Goal: Register for event/course

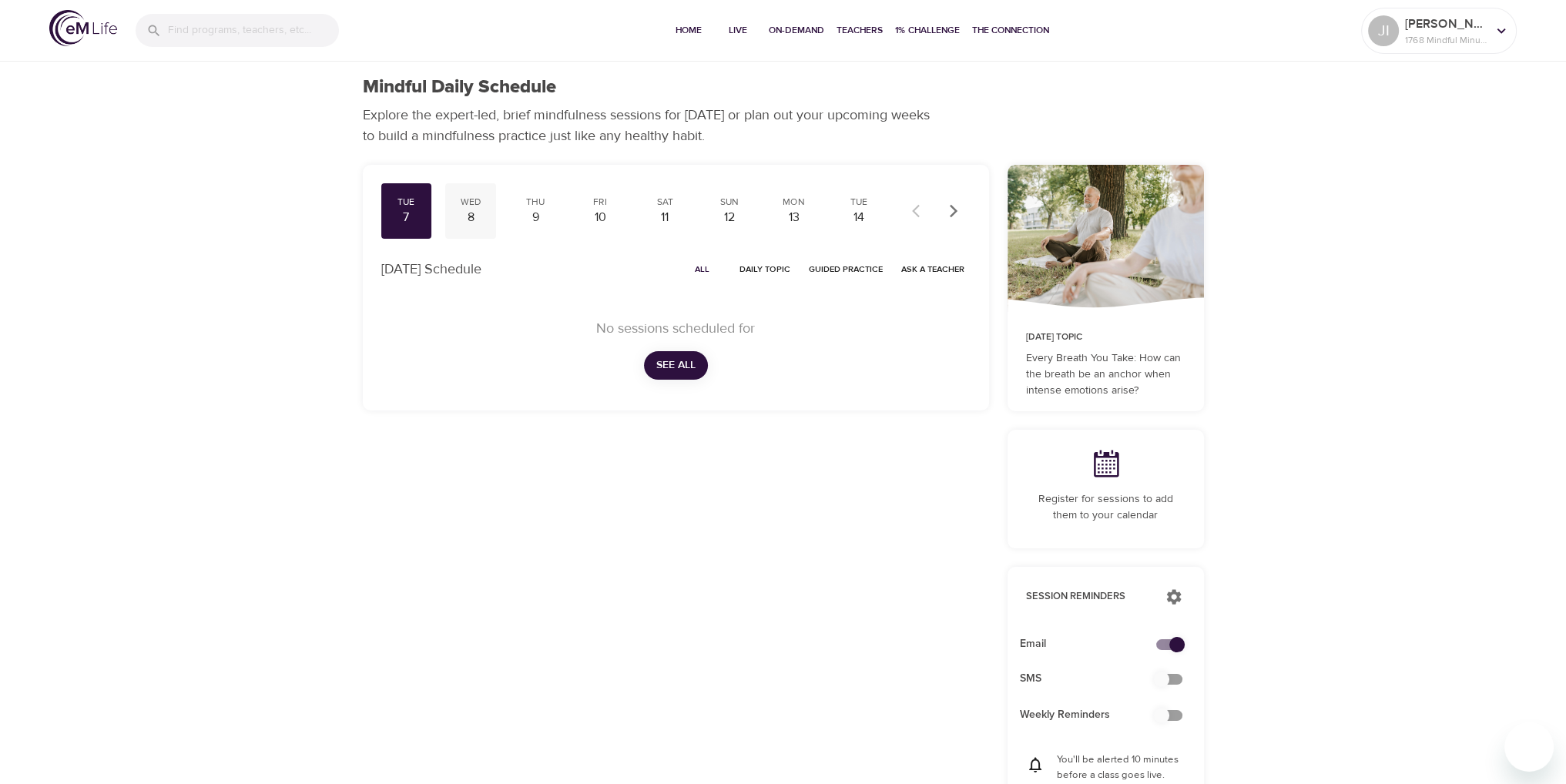
click at [465, 211] on div "8" at bounding box center [471, 218] width 39 height 18
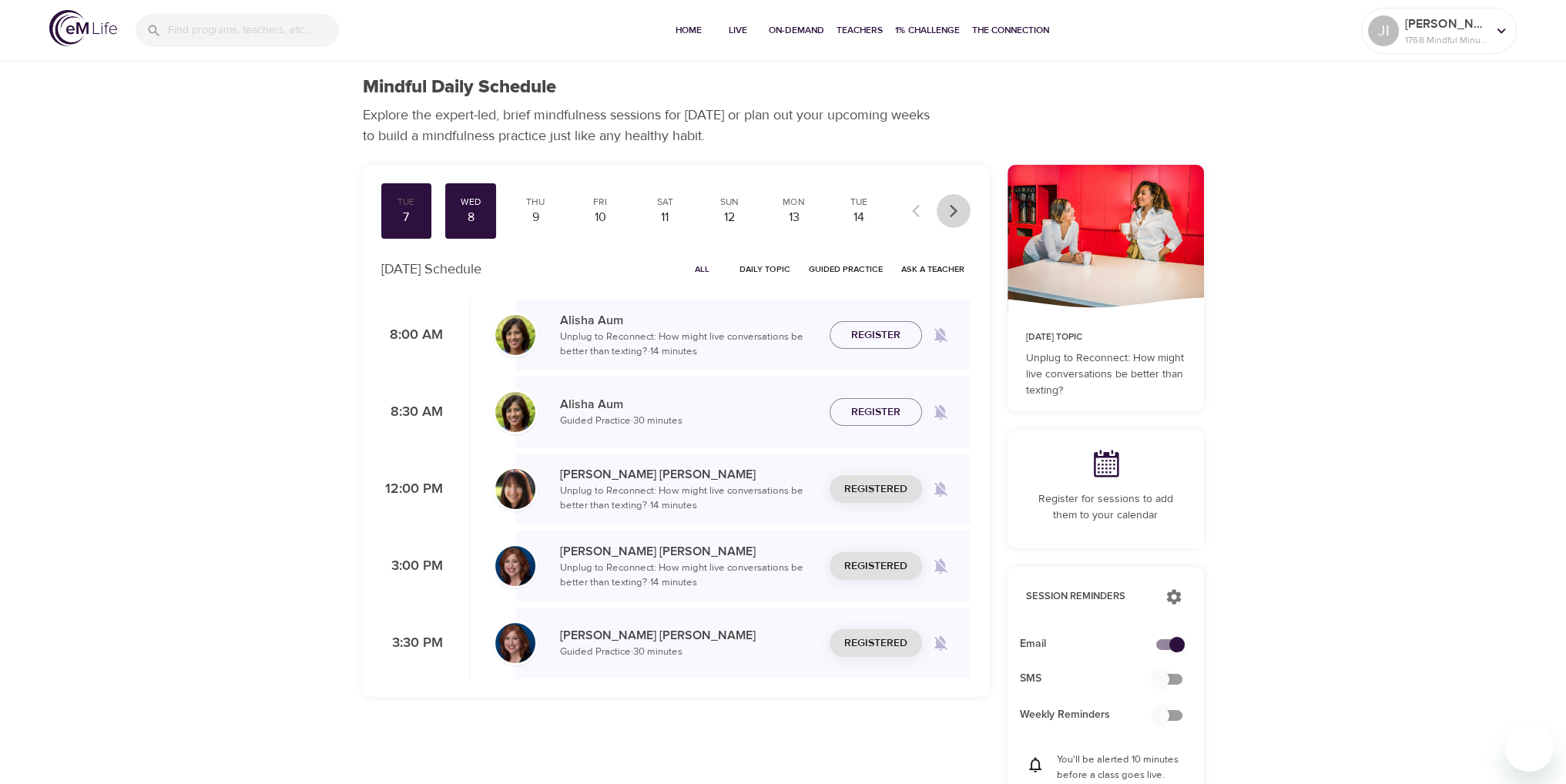
click at [955, 211] on icon "button" at bounding box center [953, 211] width 8 height 13
click at [959, 212] on icon "button" at bounding box center [954, 211] width 15 height 15
click at [795, 218] on div "27" at bounding box center [794, 218] width 39 height 18
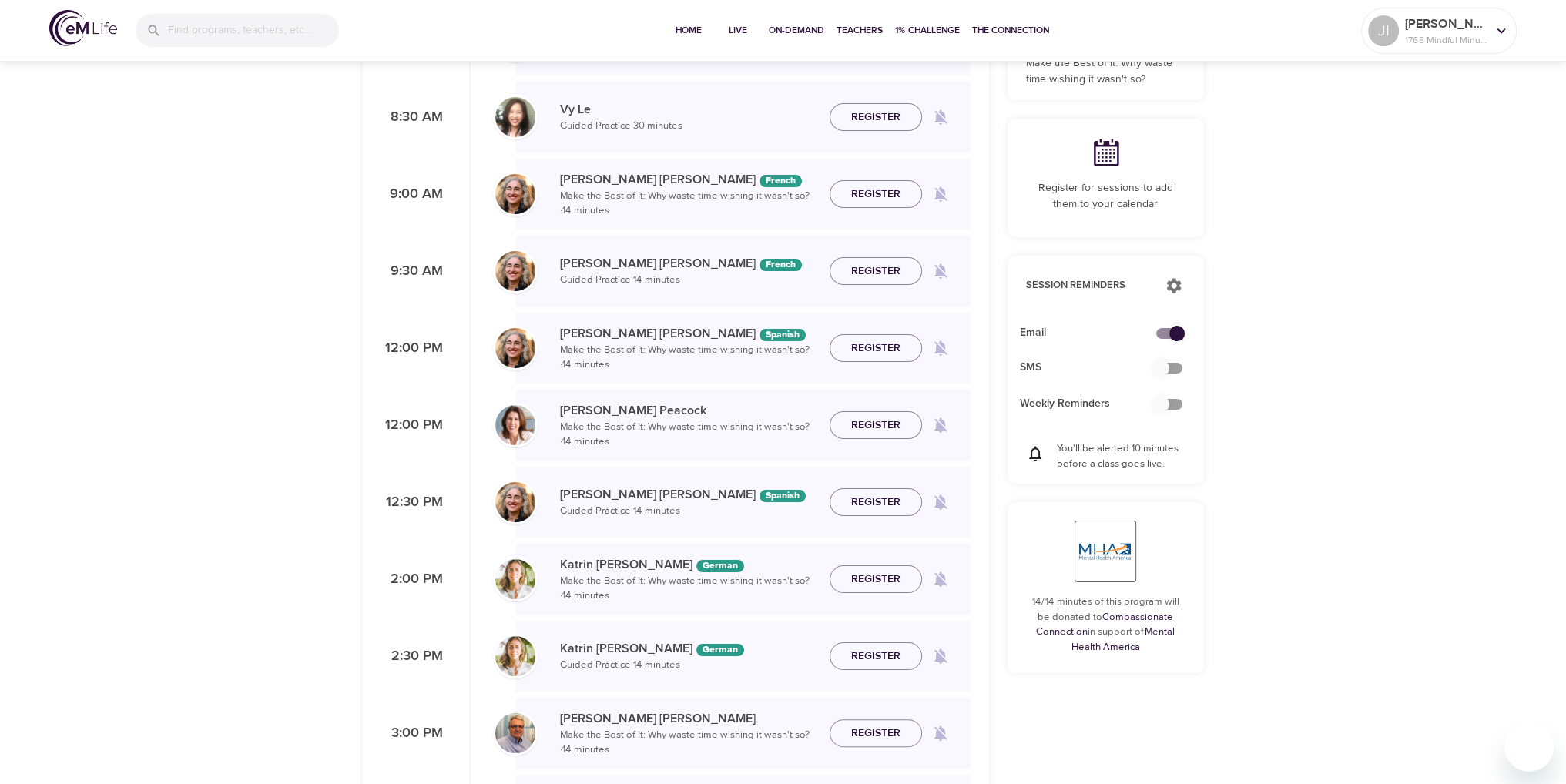
scroll to position [308, 0]
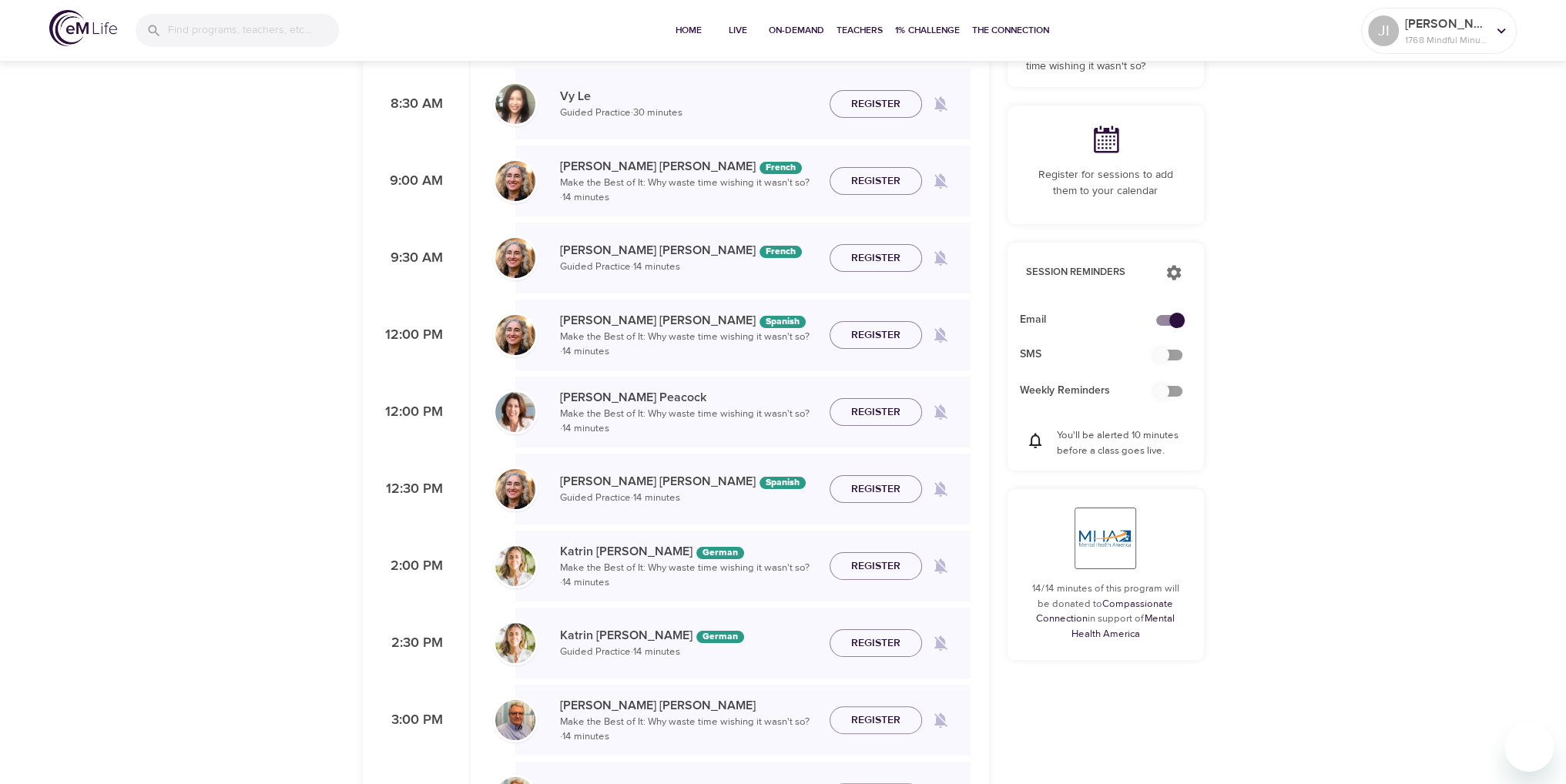
click at [888, 405] on span "Register" at bounding box center [876, 412] width 49 height 19
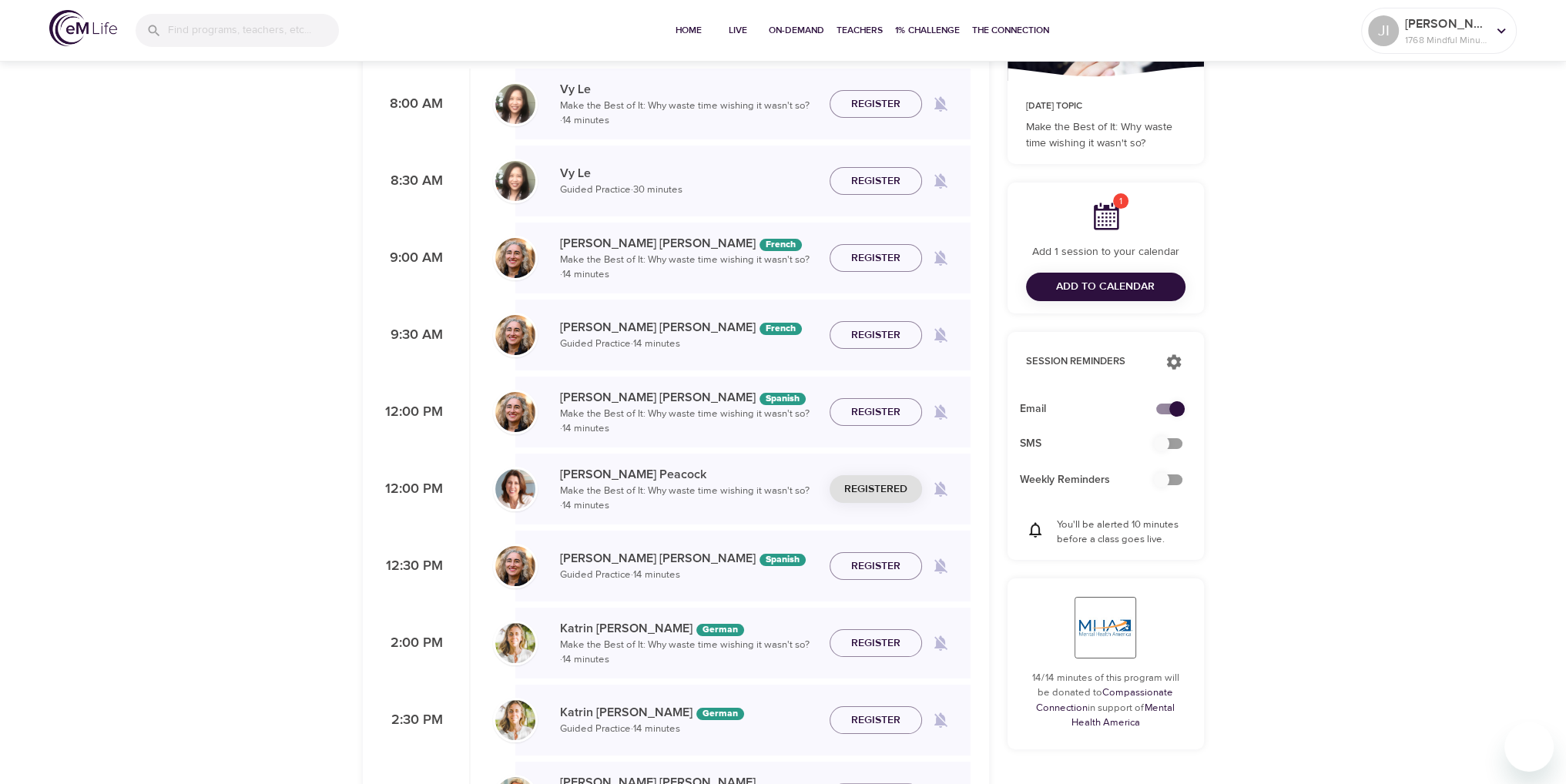
scroll to position [0, 0]
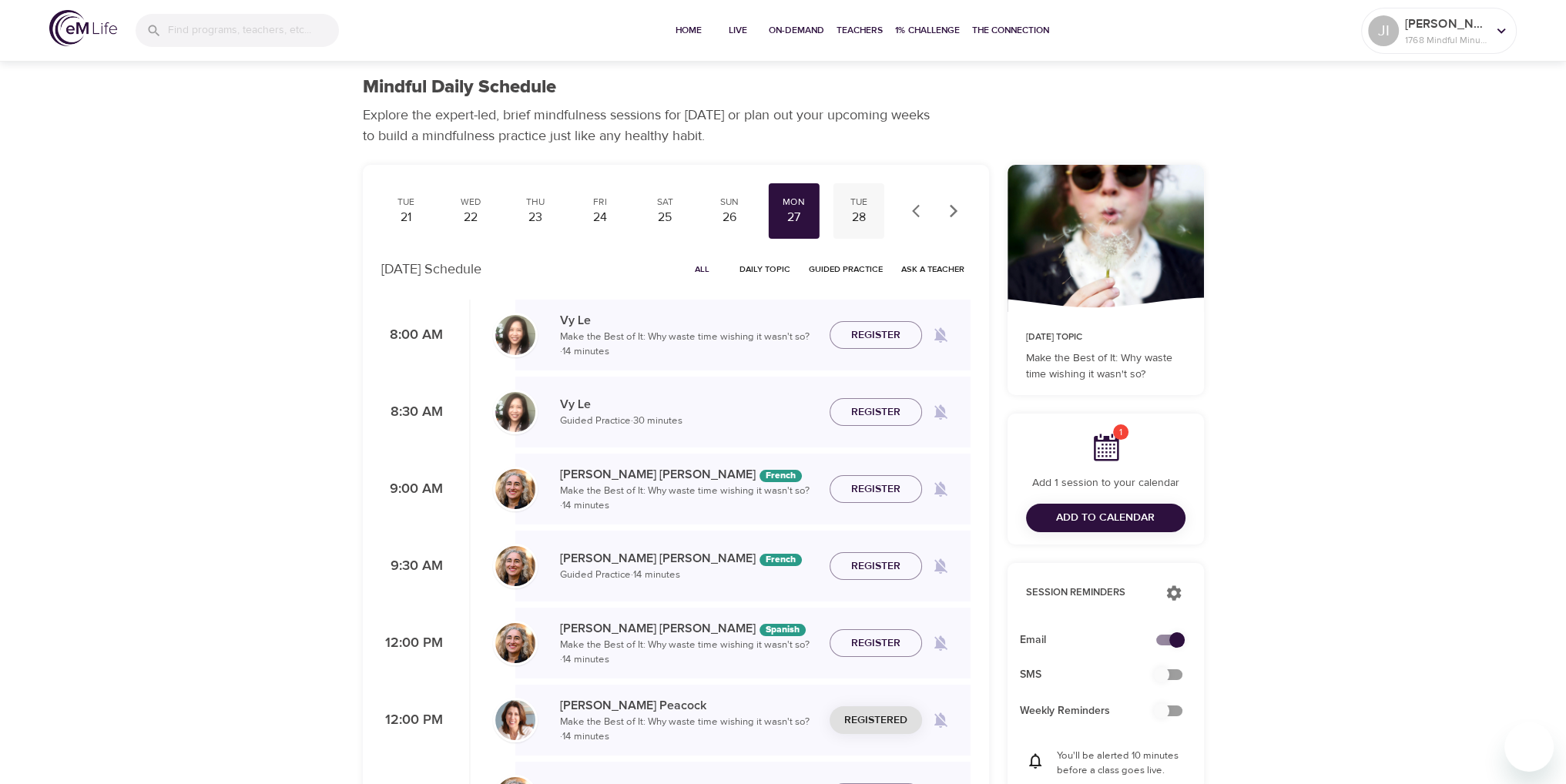
click at [862, 214] on div "28" at bounding box center [859, 218] width 39 height 18
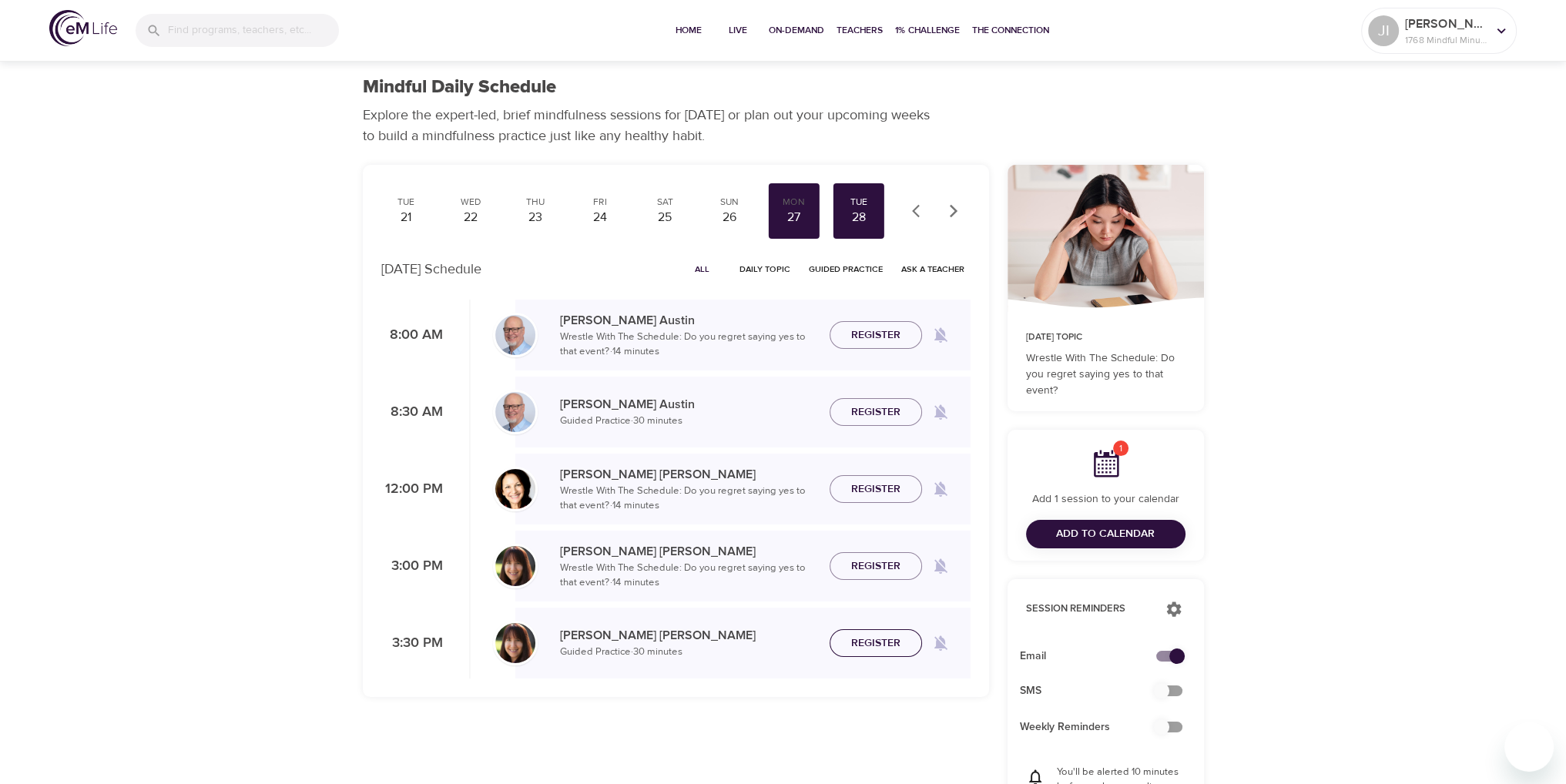
click at [879, 645] on span "Register" at bounding box center [876, 644] width 49 height 19
click at [882, 486] on span "Register" at bounding box center [876, 489] width 49 height 19
click at [949, 214] on icon "button" at bounding box center [954, 211] width 15 height 15
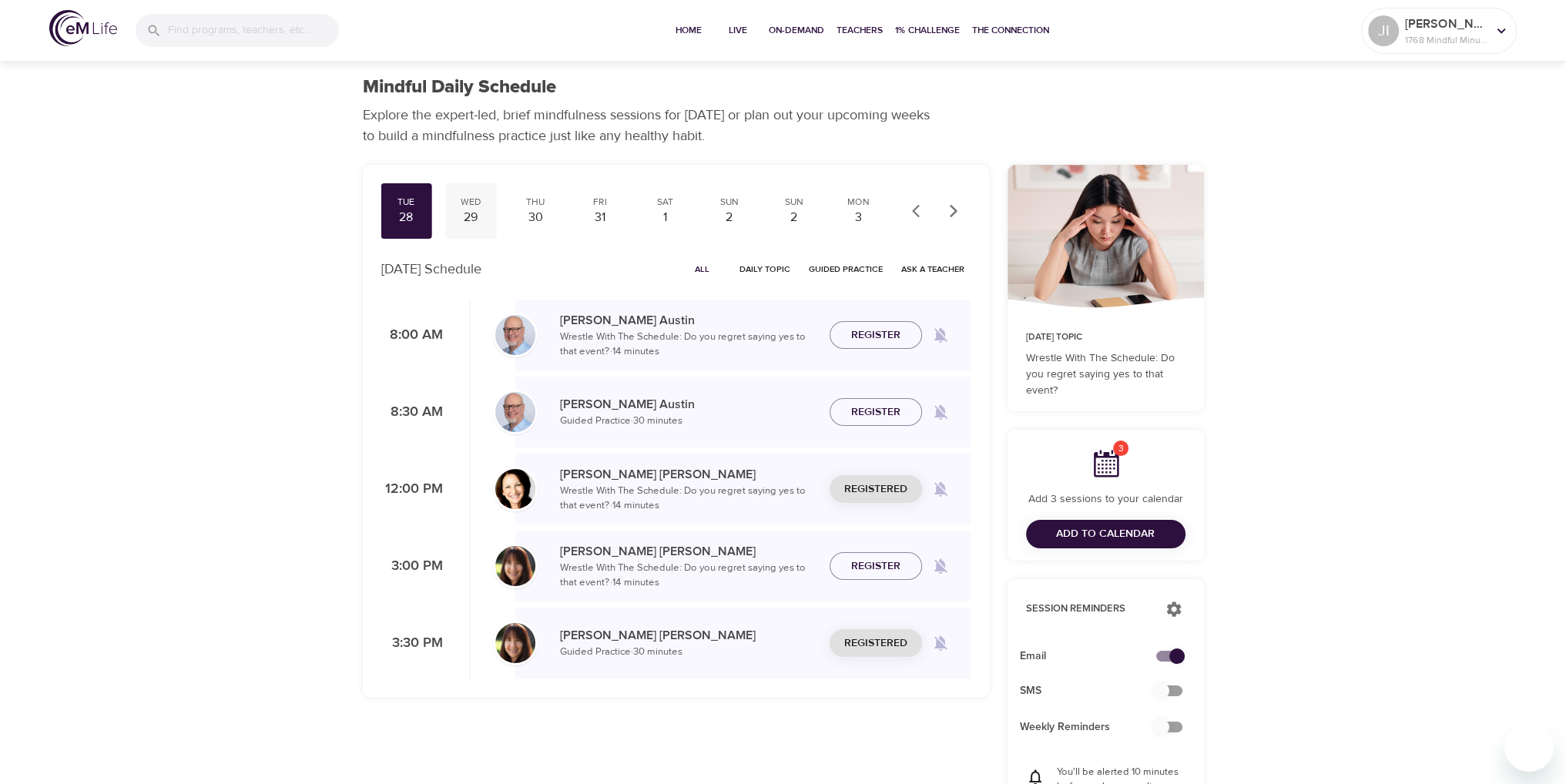
click at [478, 204] on div "Wed" at bounding box center [471, 202] width 39 height 13
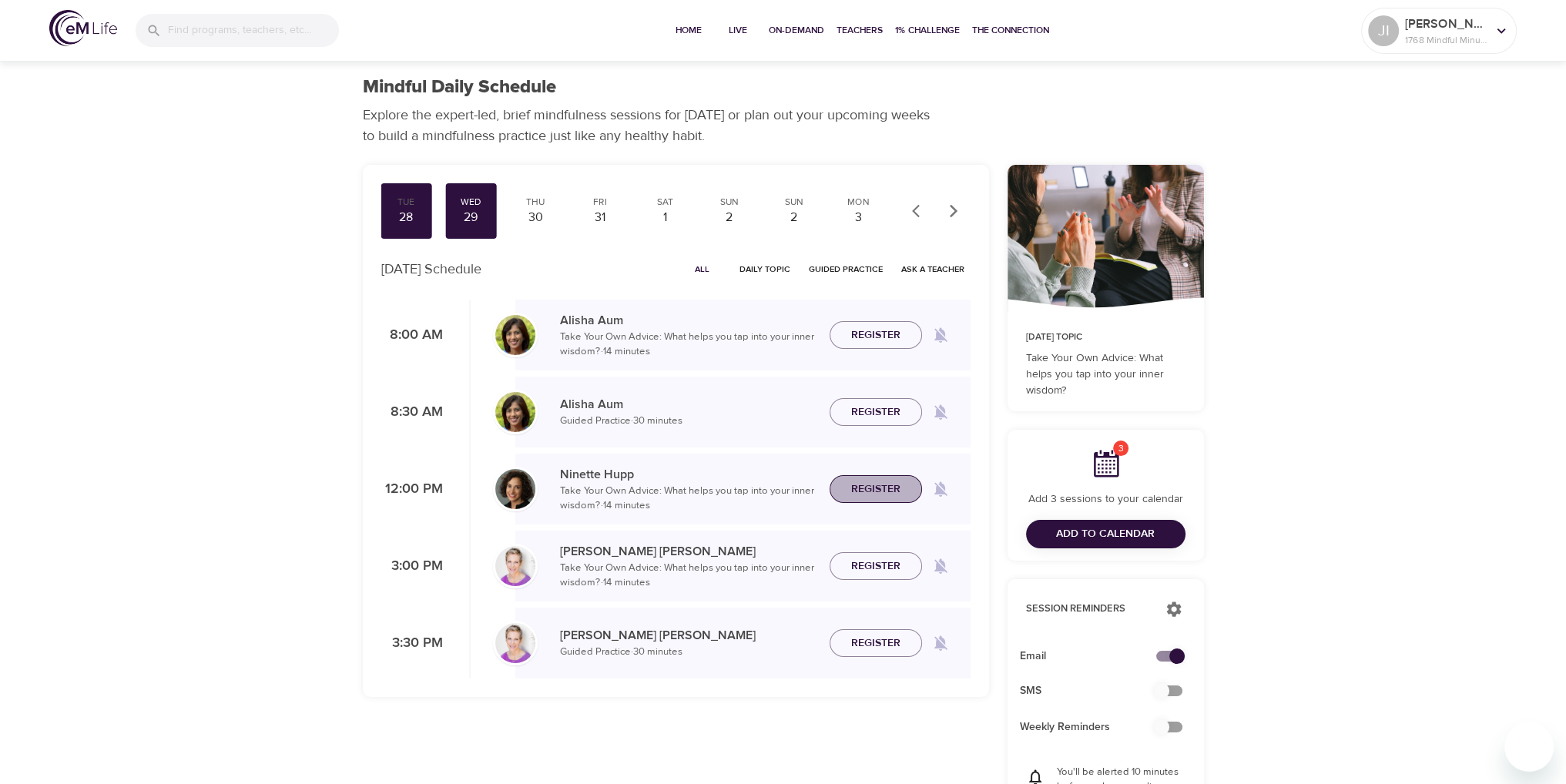
click at [880, 486] on span "Register" at bounding box center [876, 489] width 49 height 19
click at [882, 649] on span "Register" at bounding box center [876, 644] width 49 height 19
click at [539, 215] on div "30" at bounding box center [536, 218] width 39 height 18
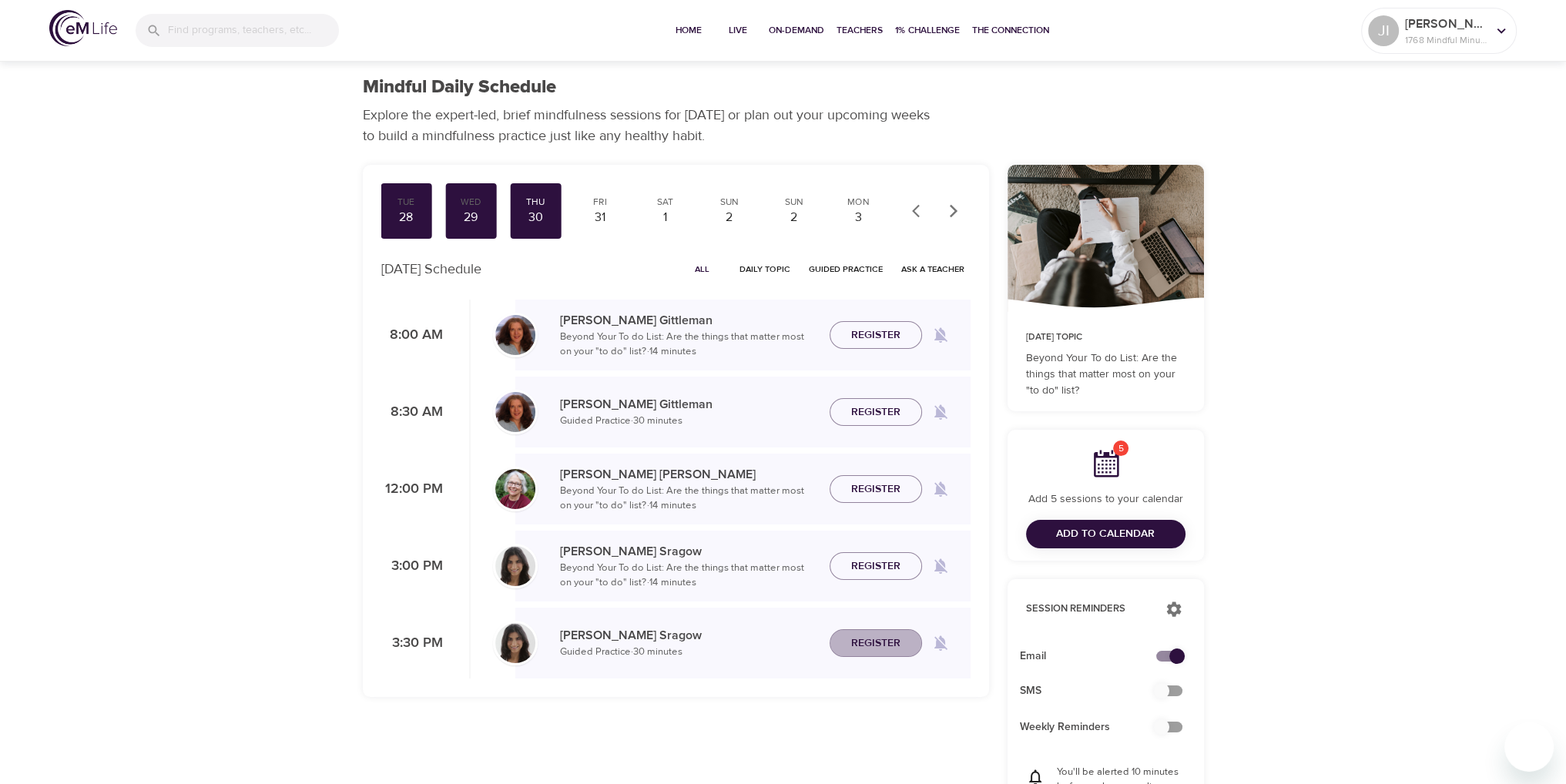
click at [873, 639] on span "Register" at bounding box center [876, 644] width 49 height 19
click at [597, 211] on div "31" at bounding box center [600, 218] width 39 height 18
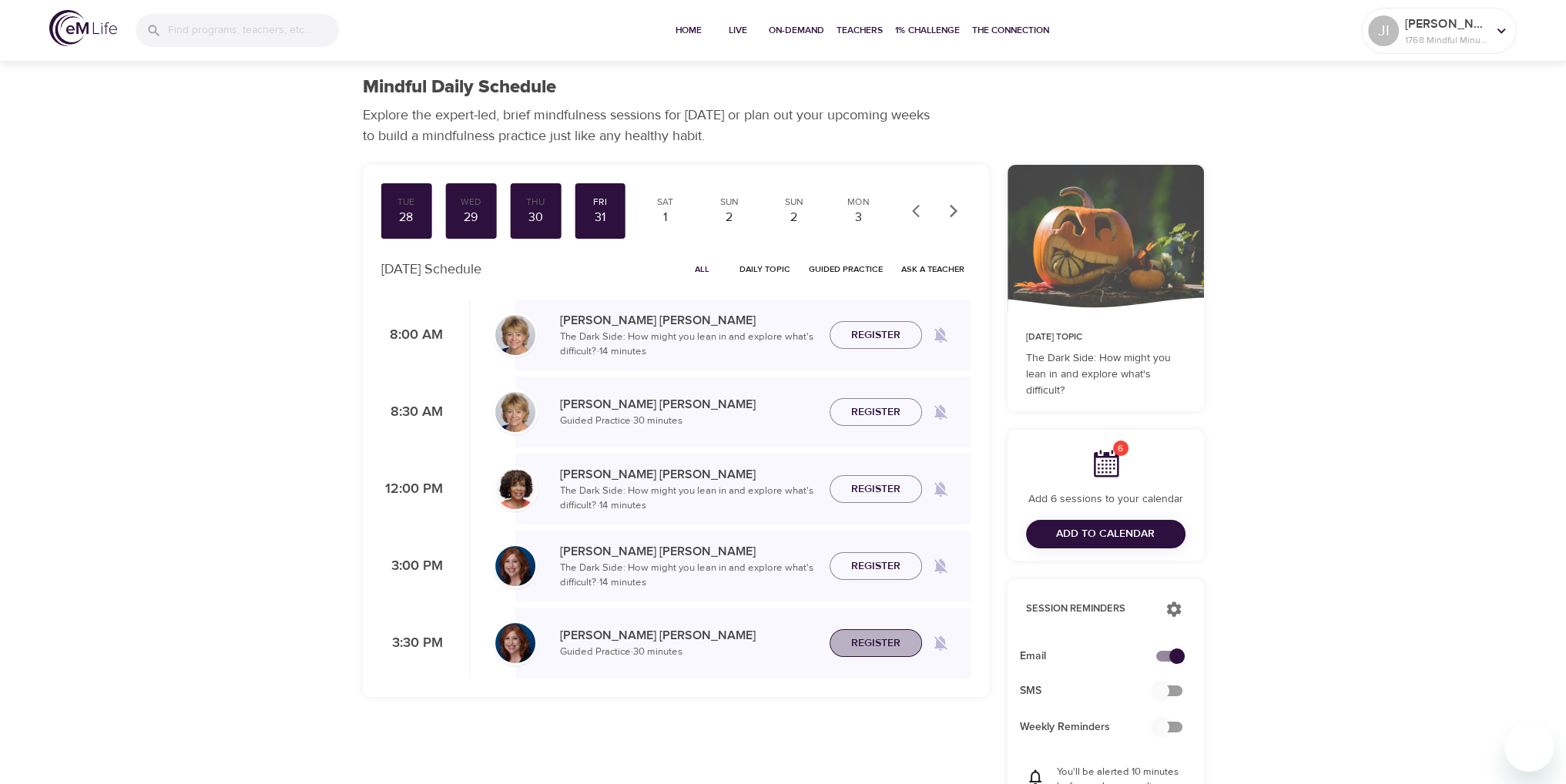
click at [891, 642] on span "Register" at bounding box center [876, 644] width 49 height 19
click at [878, 568] on span "Register" at bounding box center [876, 566] width 49 height 19
click at [865, 219] on div "3" at bounding box center [859, 218] width 39 height 18
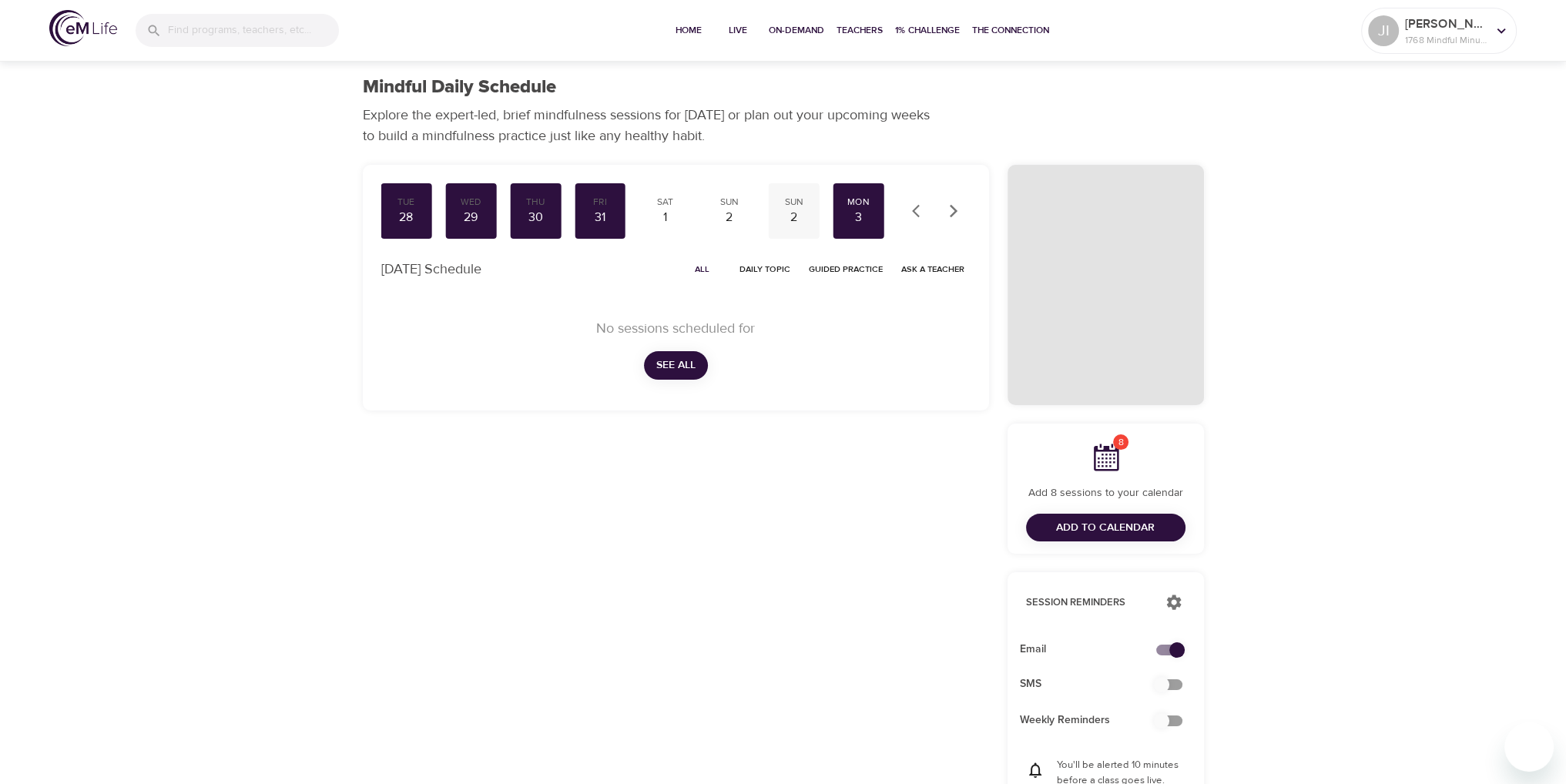
click at [800, 217] on div "2" at bounding box center [794, 218] width 39 height 18
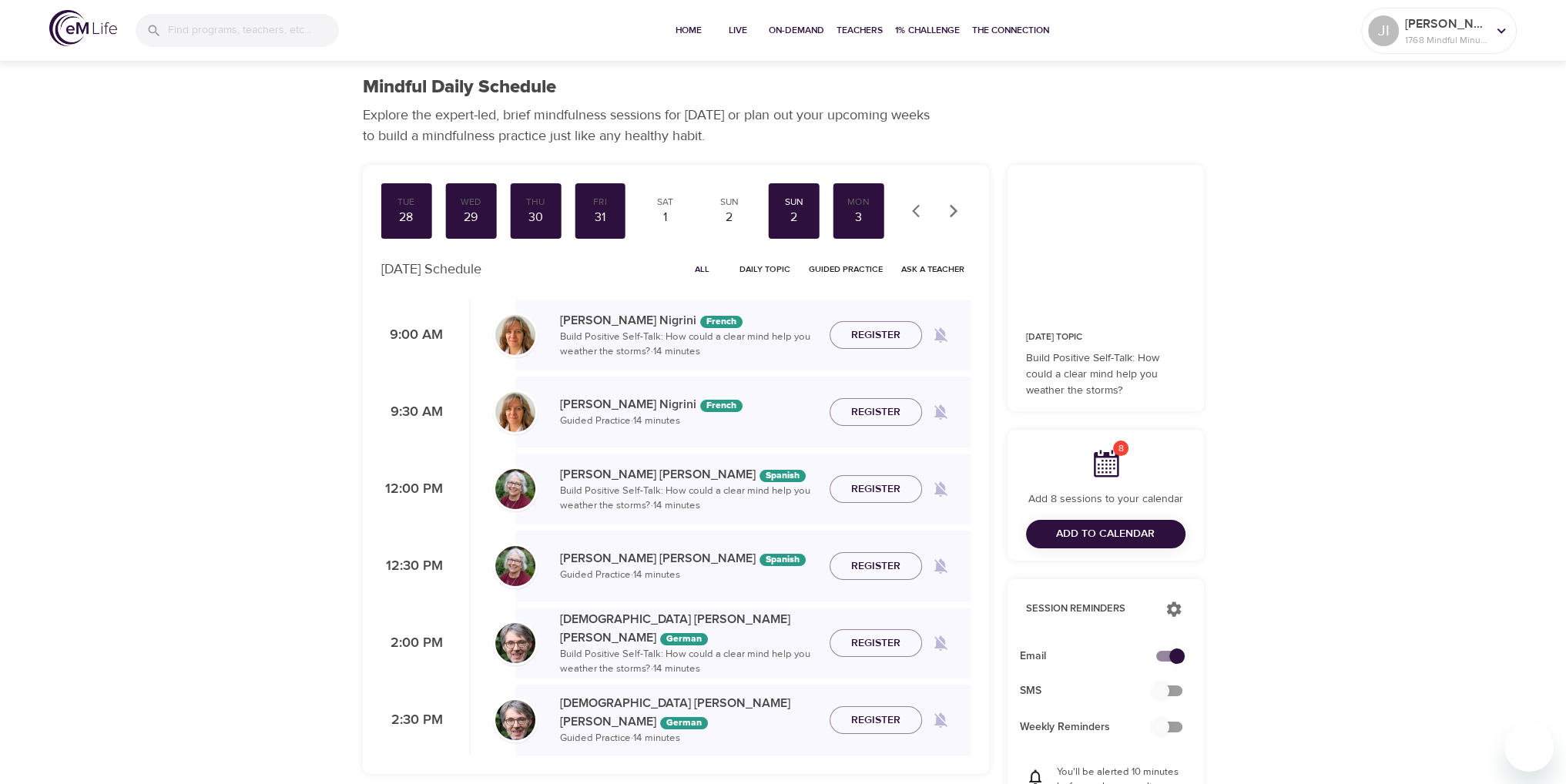
click at [952, 215] on icon "button" at bounding box center [953, 211] width 8 height 13
click at [868, 219] on div "4" at bounding box center [859, 218] width 39 height 18
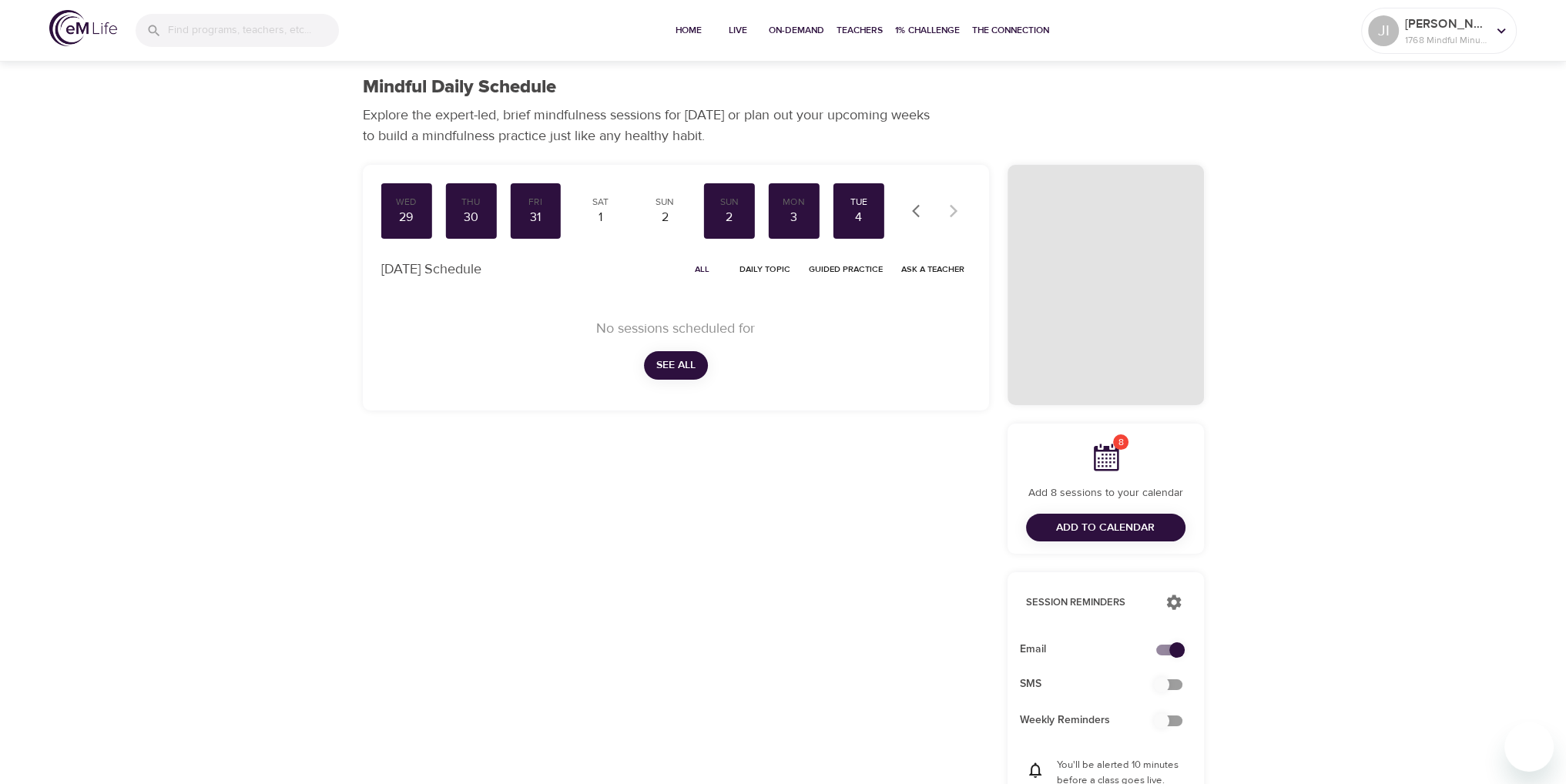
click at [1116, 531] on span "Add to Calendar" at bounding box center [1106, 528] width 99 height 19
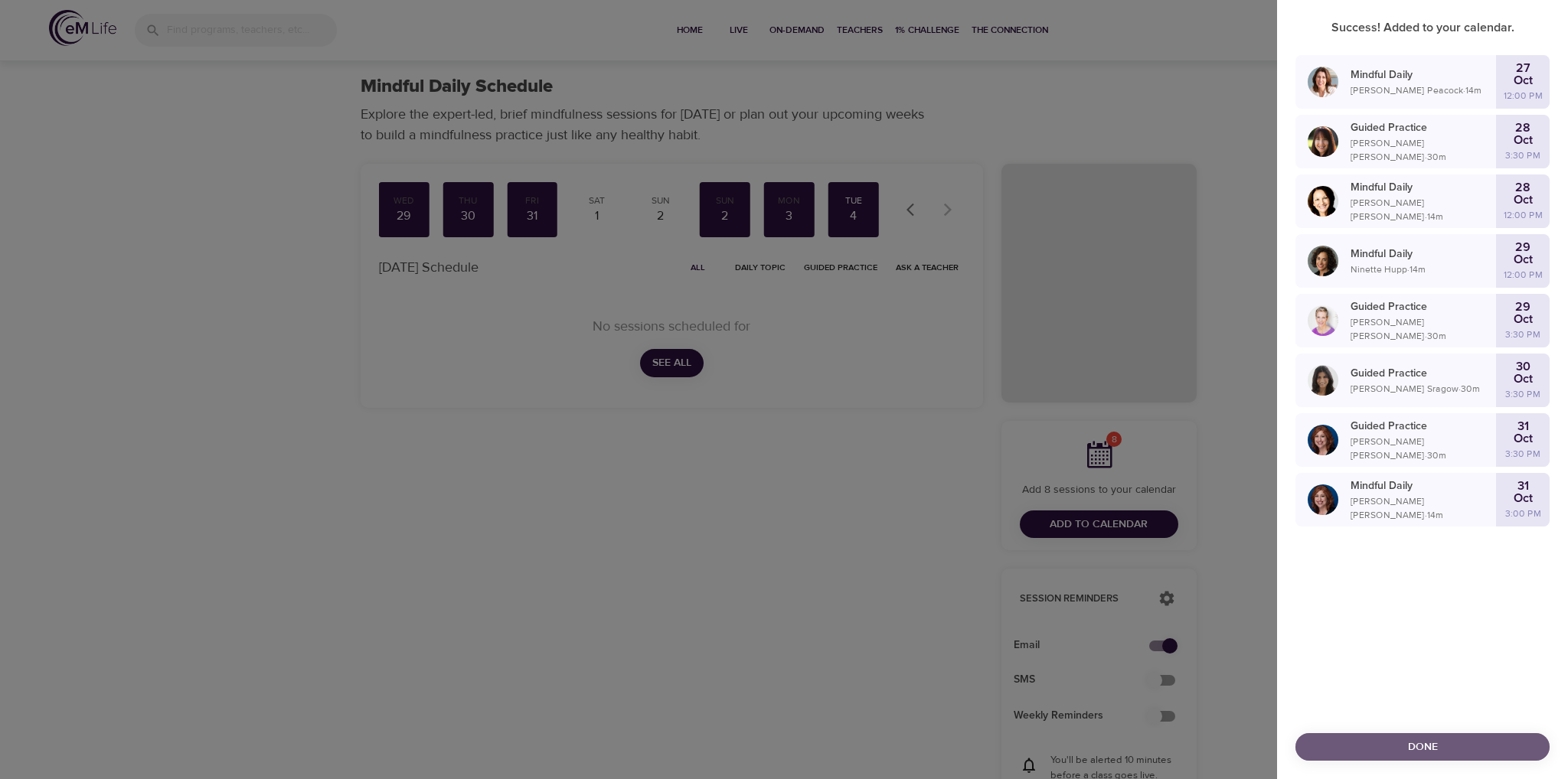
click at [1388, 739] on span "Done" at bounding box center [1422, 747] width 229 height 19
